Goal: Check status: Check status

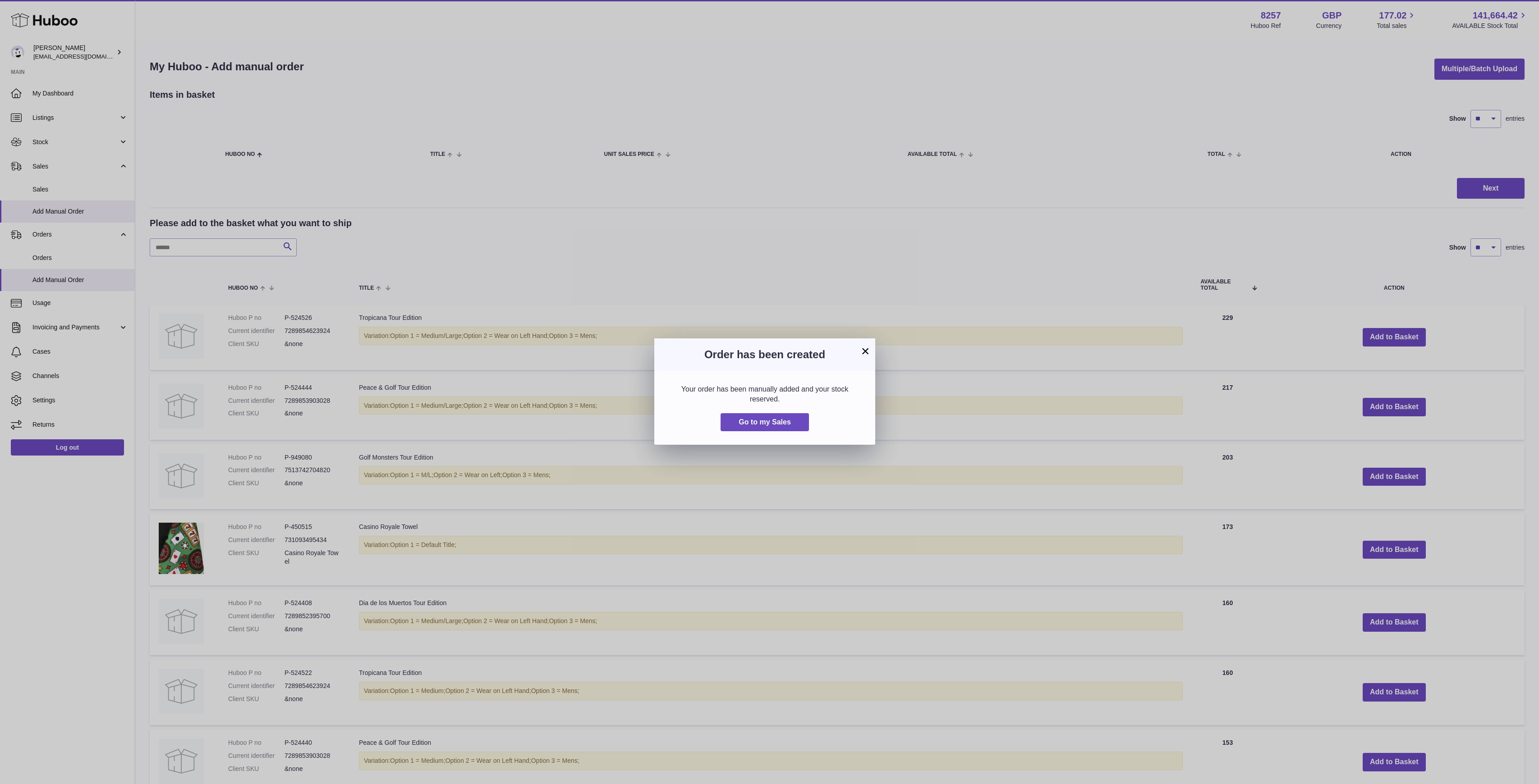
select select "**"
click at [725, 301] on div "× Order has been created Your order has been manually added and your stock rese…" at bounding box center [770, 392] width 1539 height 784
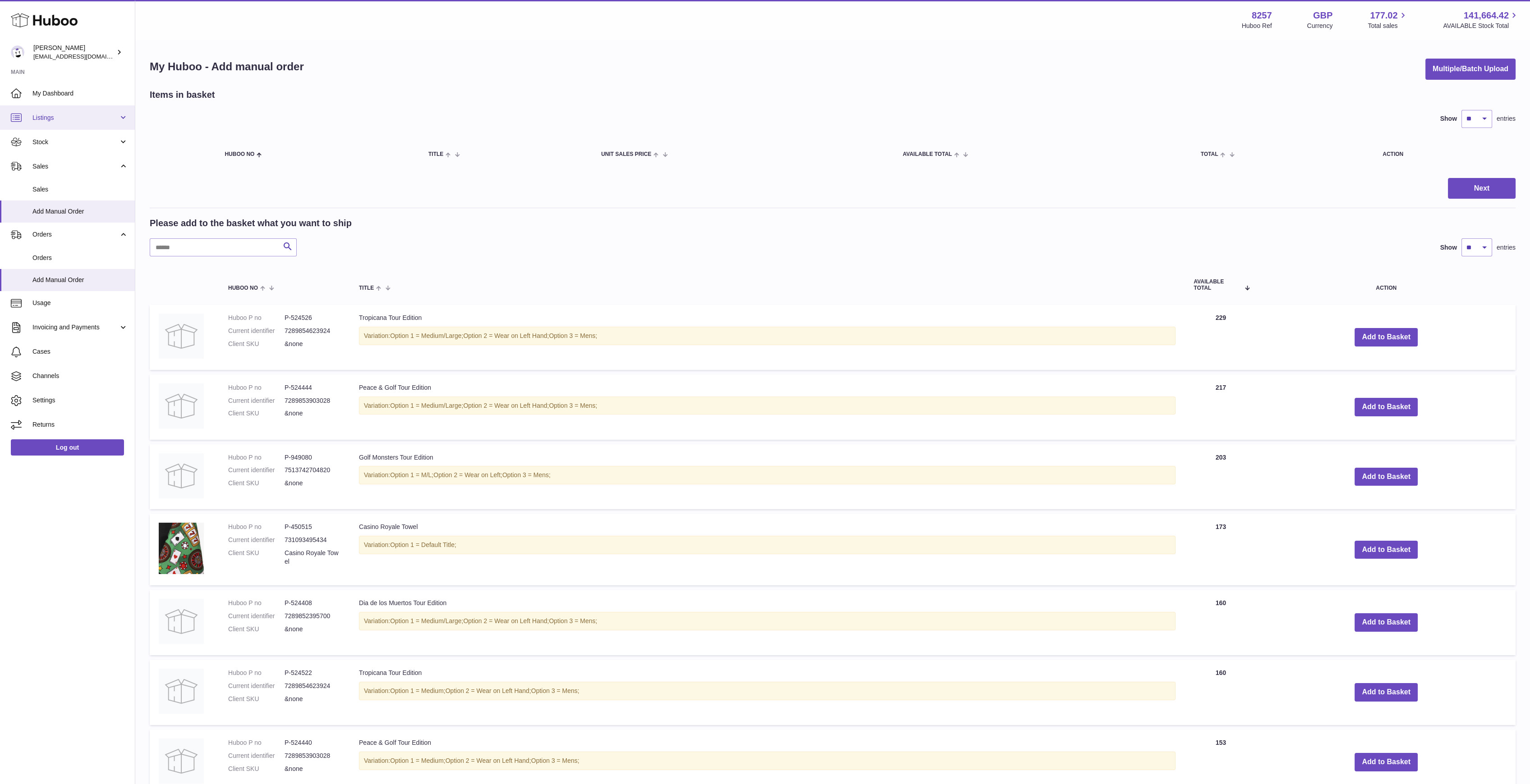
drag, startPoint x: 94, startPoint y: 120, endPoint x: 94, endPoint y: 127, distance: 7.0
click at [94, 120] on span "Listings" at bounding box center [75, 118] width 86 height 8
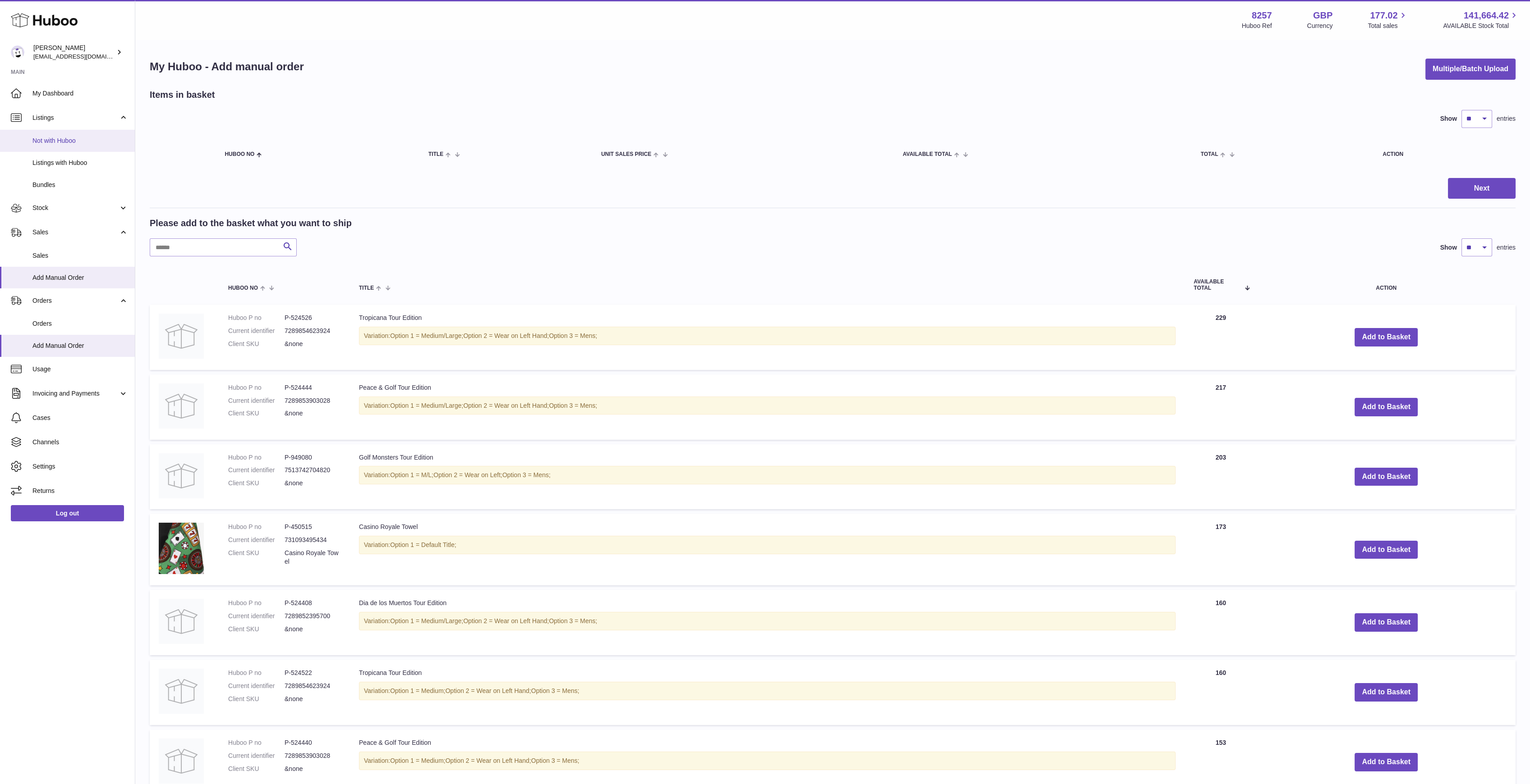
click at [80, 148] on link "Not with Huboo" at bounding box center [68, 140] width 135 height 22
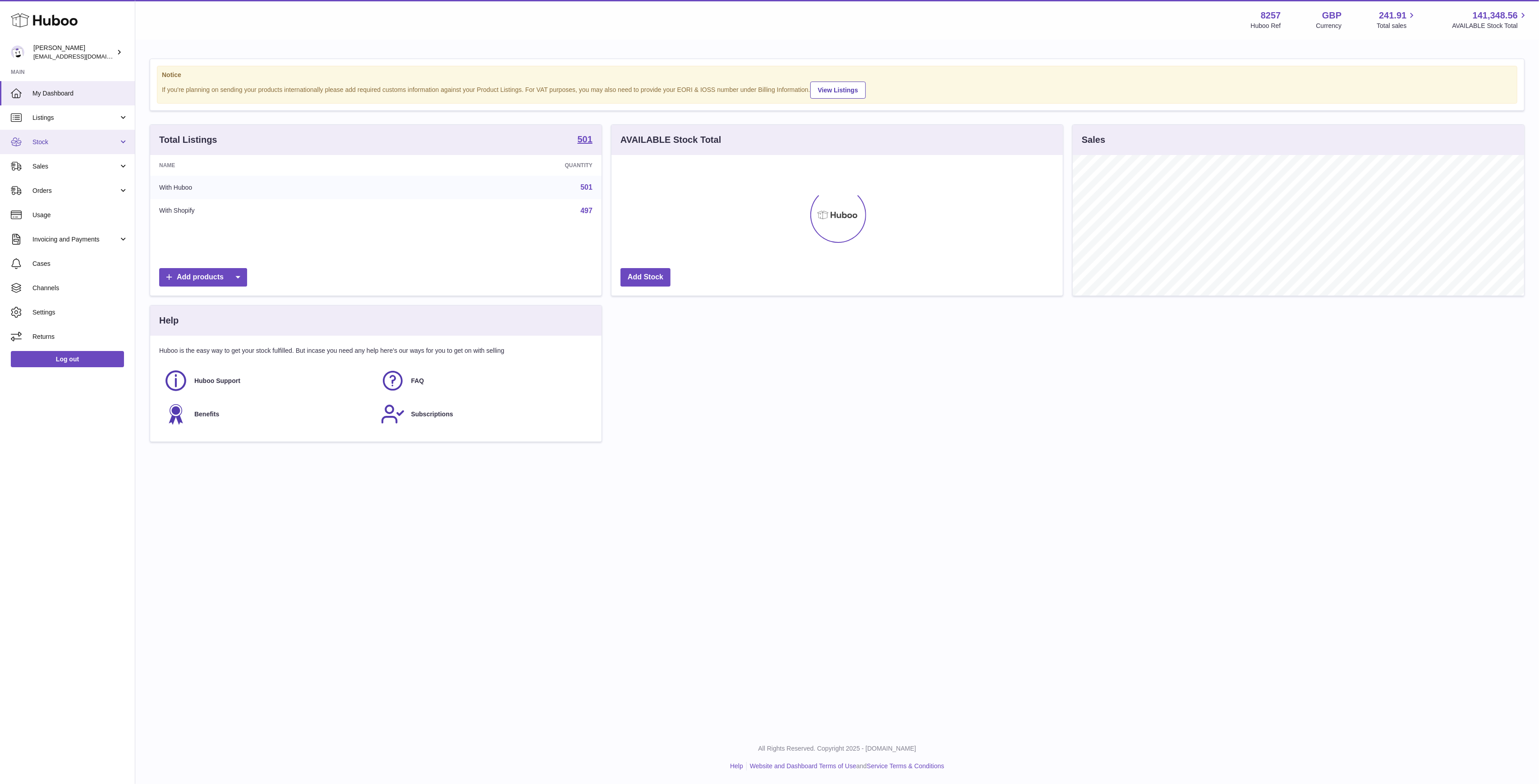
scroll to position [140, 452]
click at [81, 131] on link "Stock" at bounding box center [68, 142] width 135 height 24
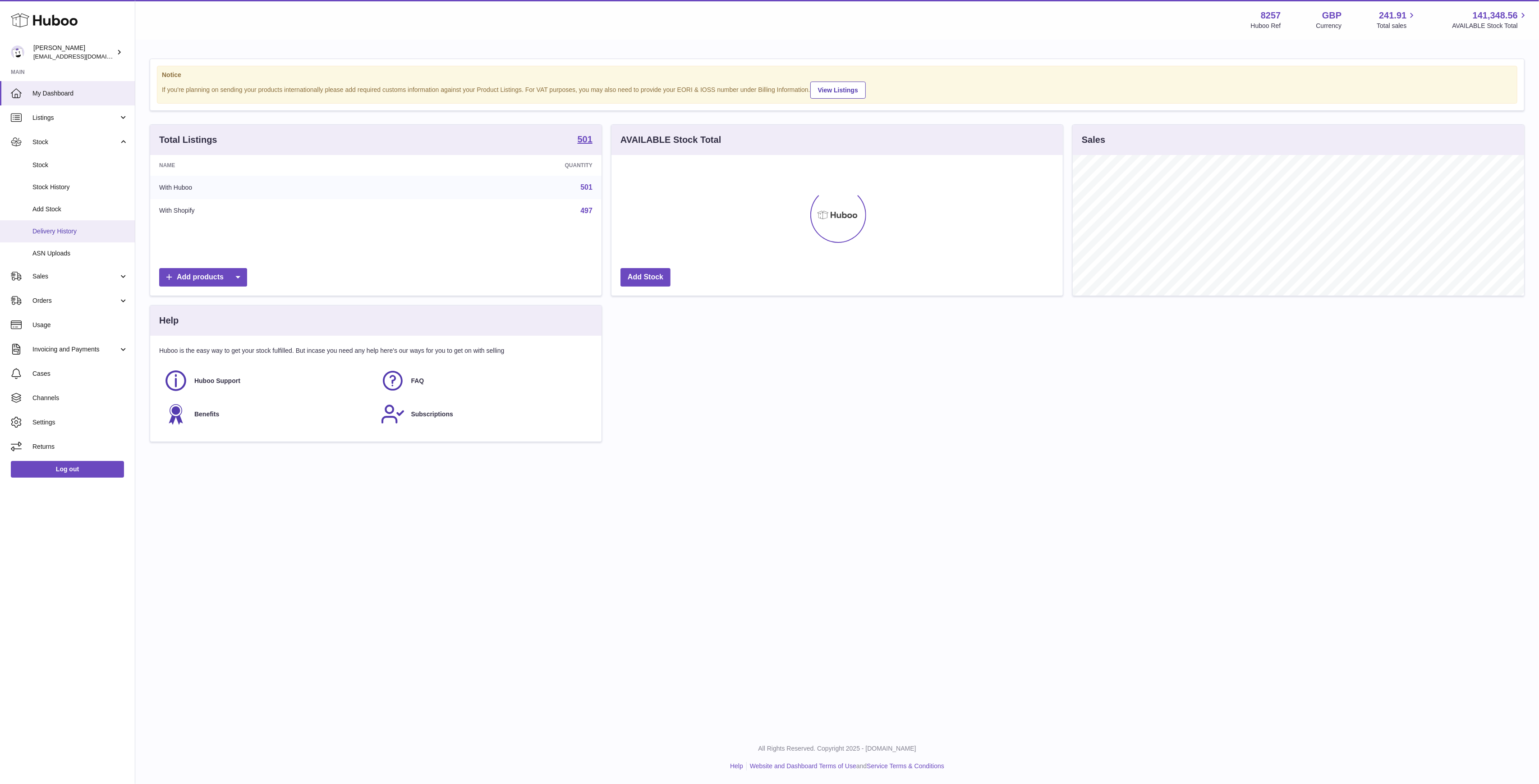
click at [78, 225] on link "Delivery History" at bounding box center [68, 231] width 135 height 22
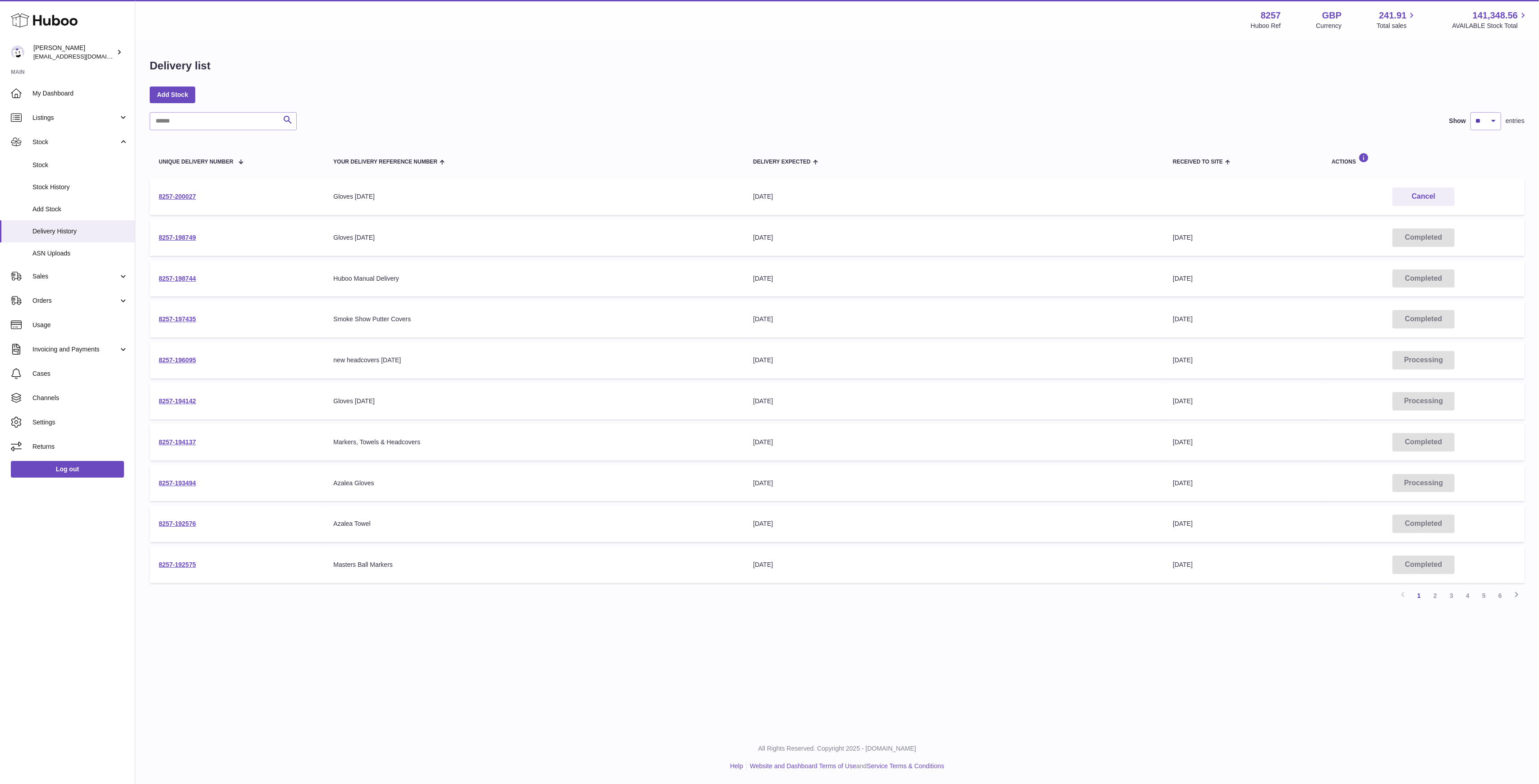
click at [500, 89] on div "Add Stock" at bounding box center [837, 94] width 1375 height 16
click at [170, 190] on td "8257-200027" at bounding box center [237, 196] width 174 height 36
click at [168, 196] on link "8257-200027" at bounding box center [177, 196] width 38 height 7
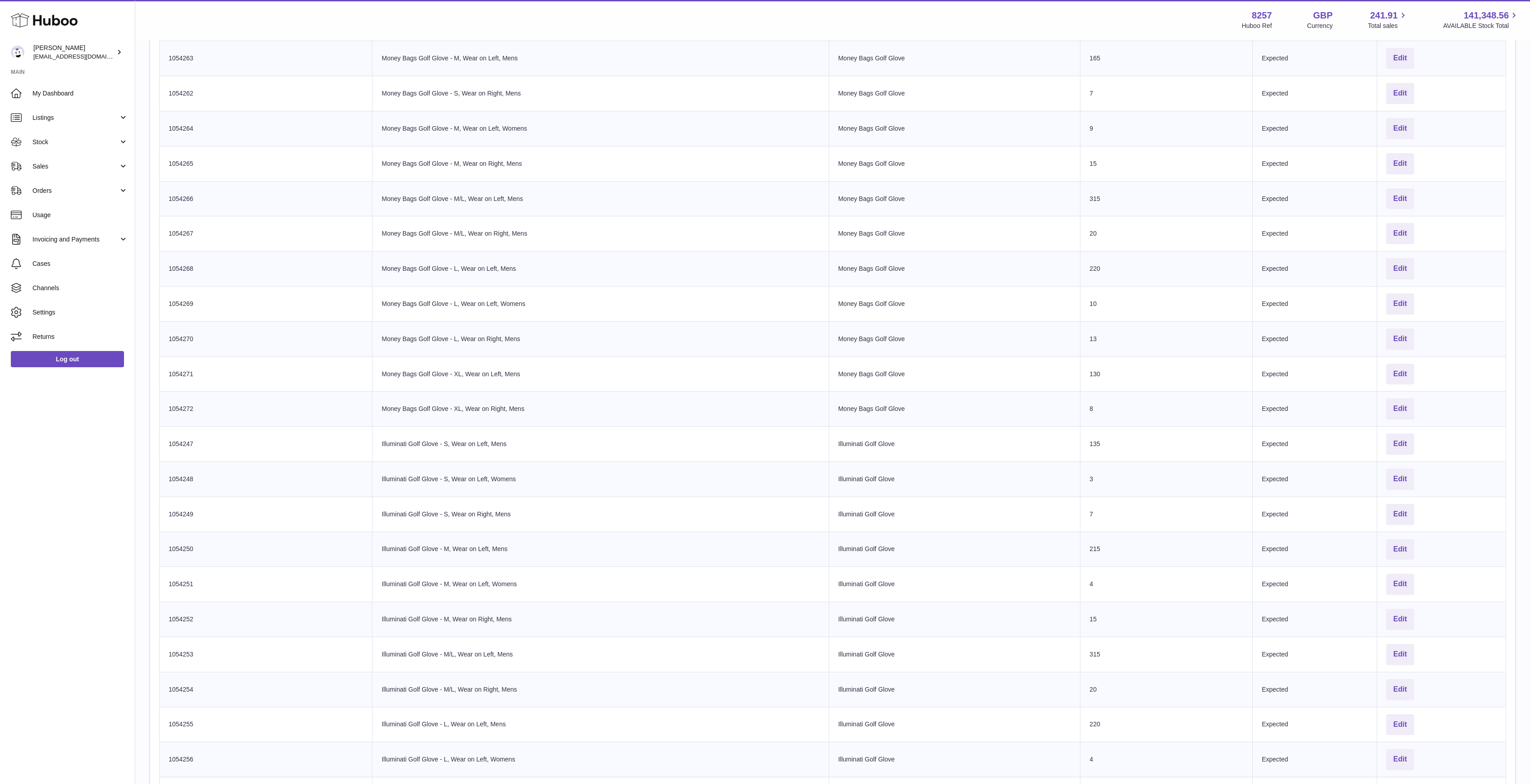
scroll to position [1562, 0]
